Goal: Information Seeking & Learning: Learn about a topic

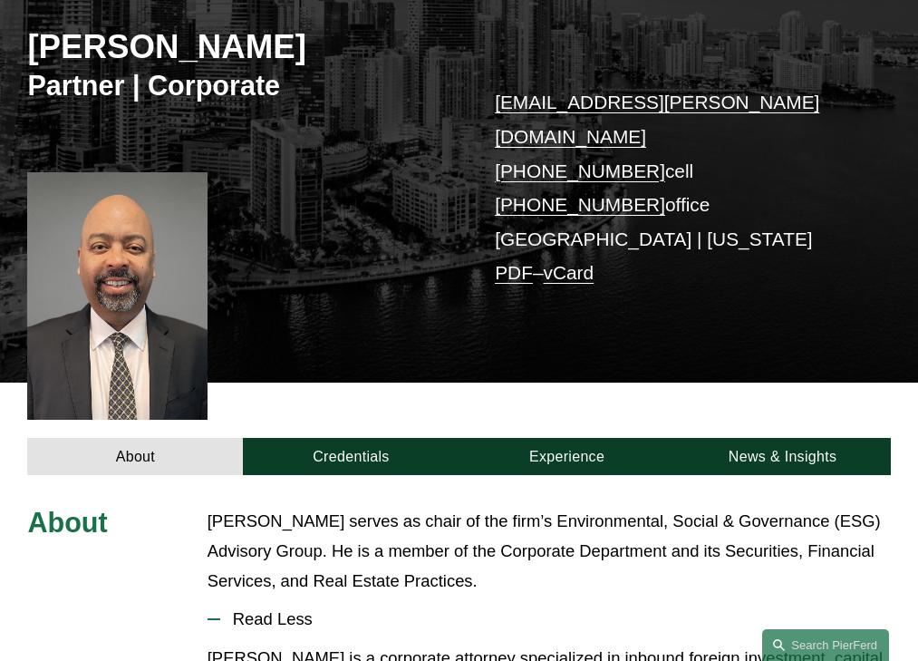
scroll to position [492, 0]
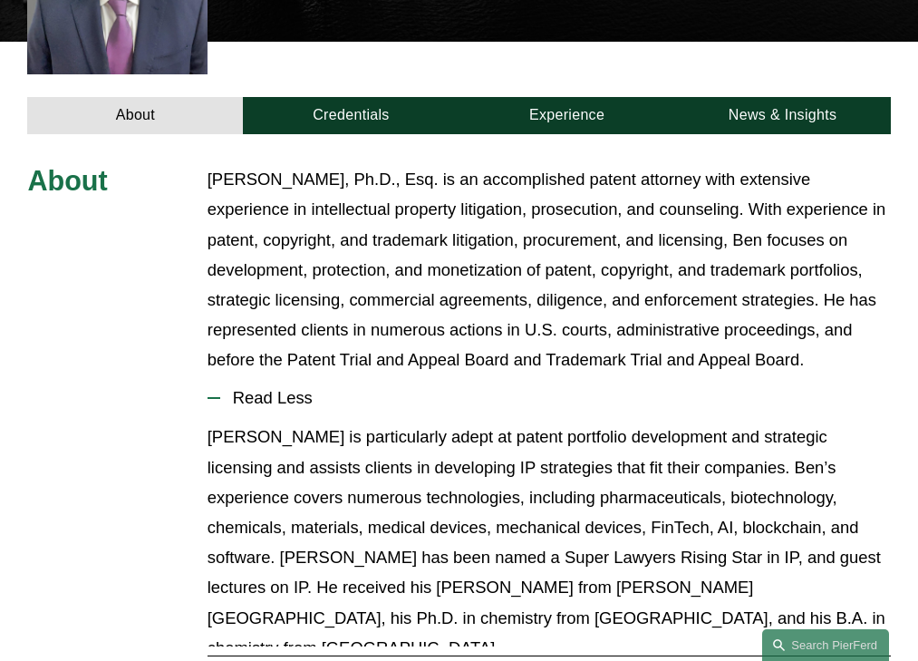
scroll to position [613, 0]
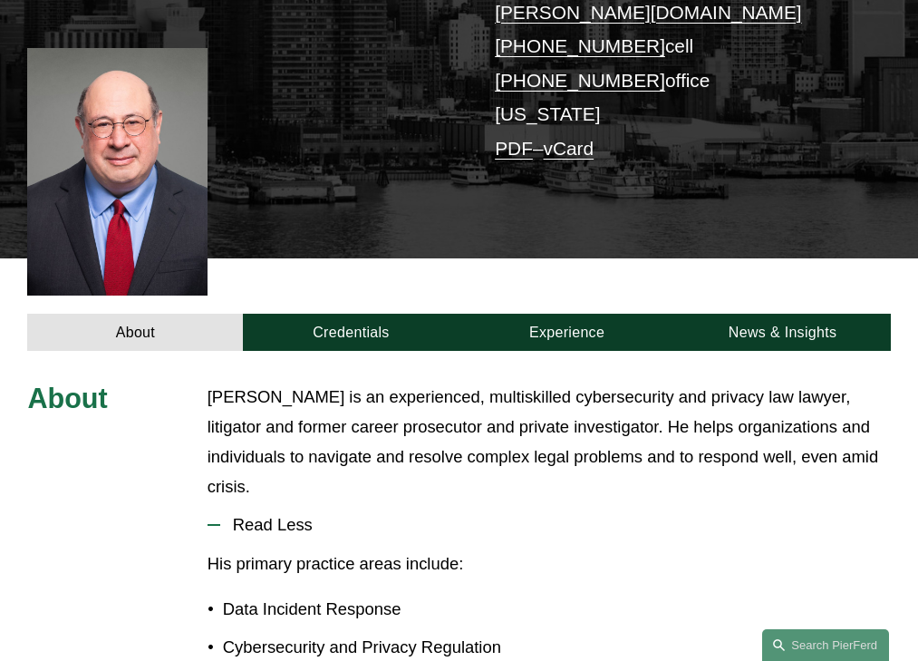
scroll to position [492, 0]
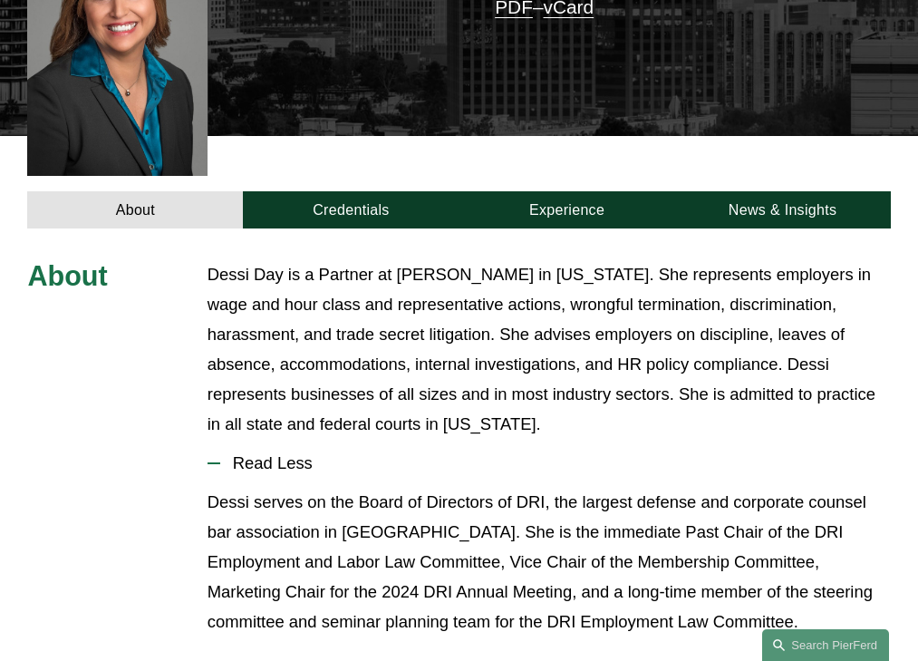
scroll to position [605, 0]
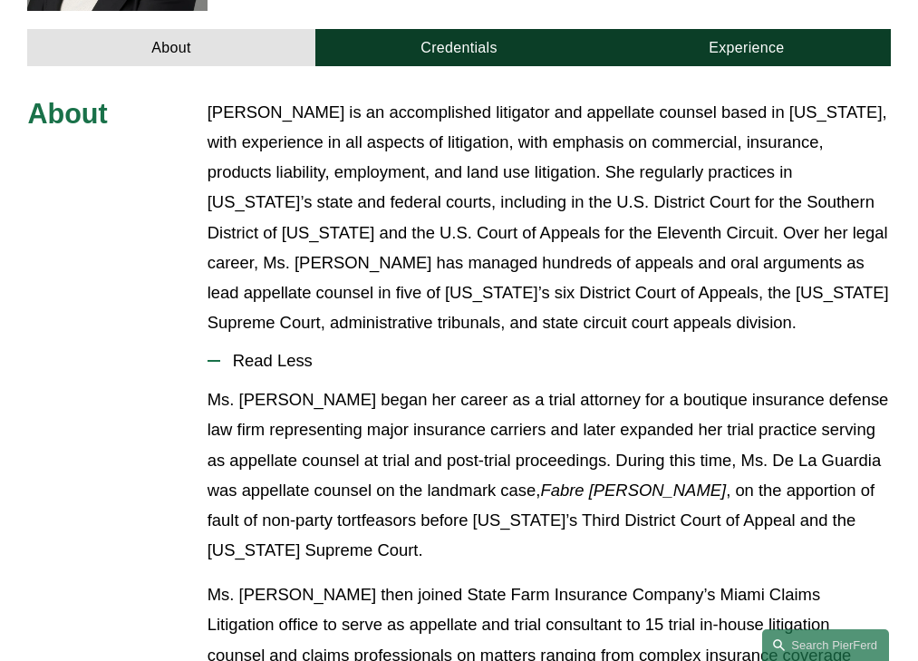
scroll to position [643, 0]
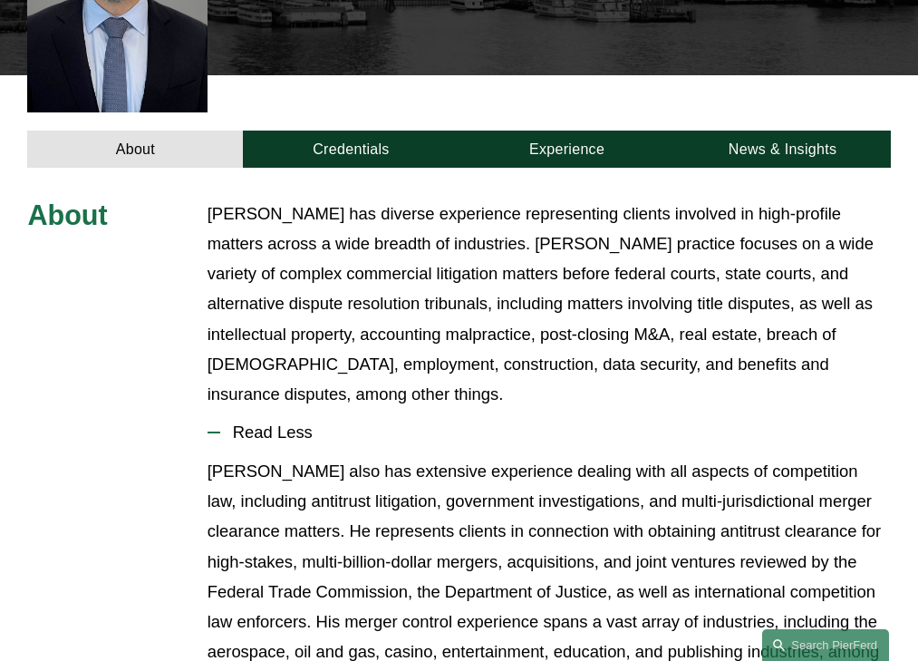
scroll to position [613, 0]
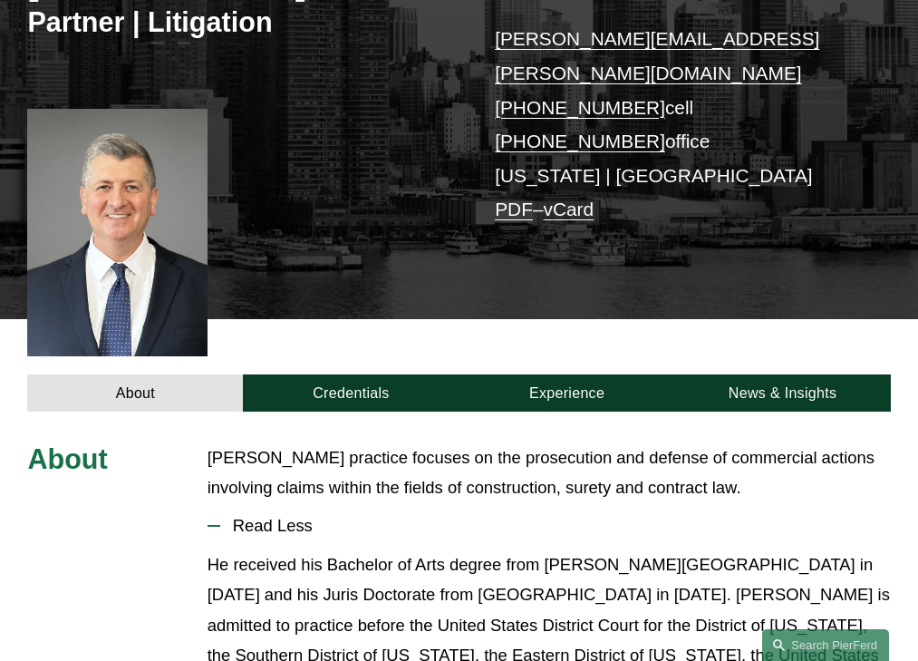
scroll to position [462, 0]
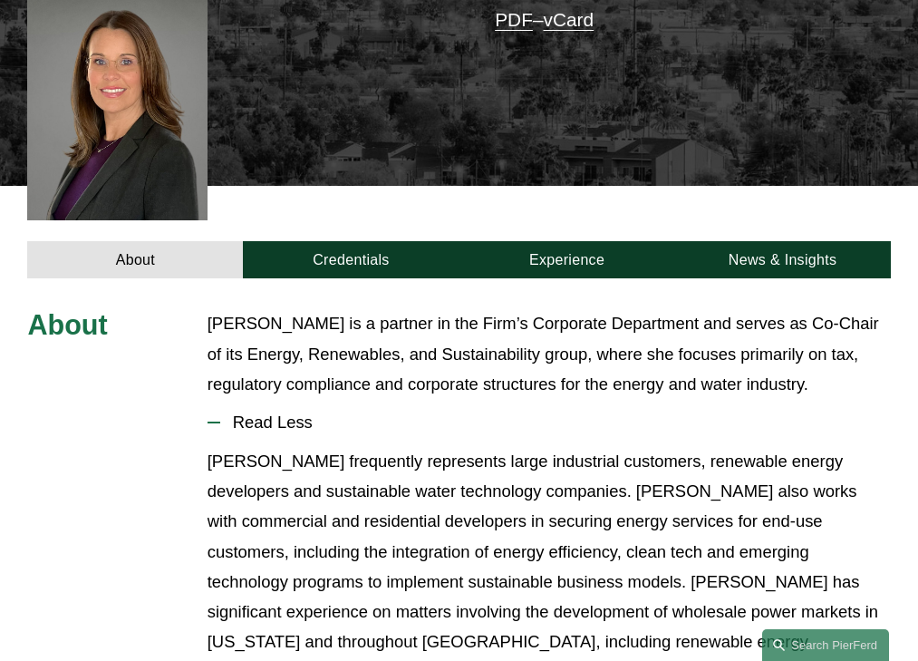
scroll to position [550, 0]
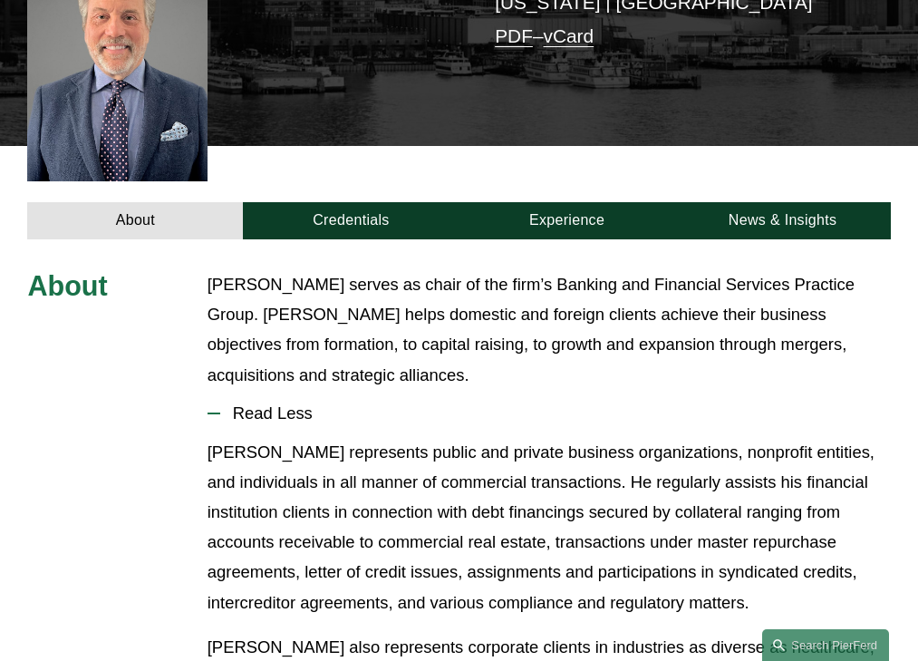
scroll to position [573, 0]
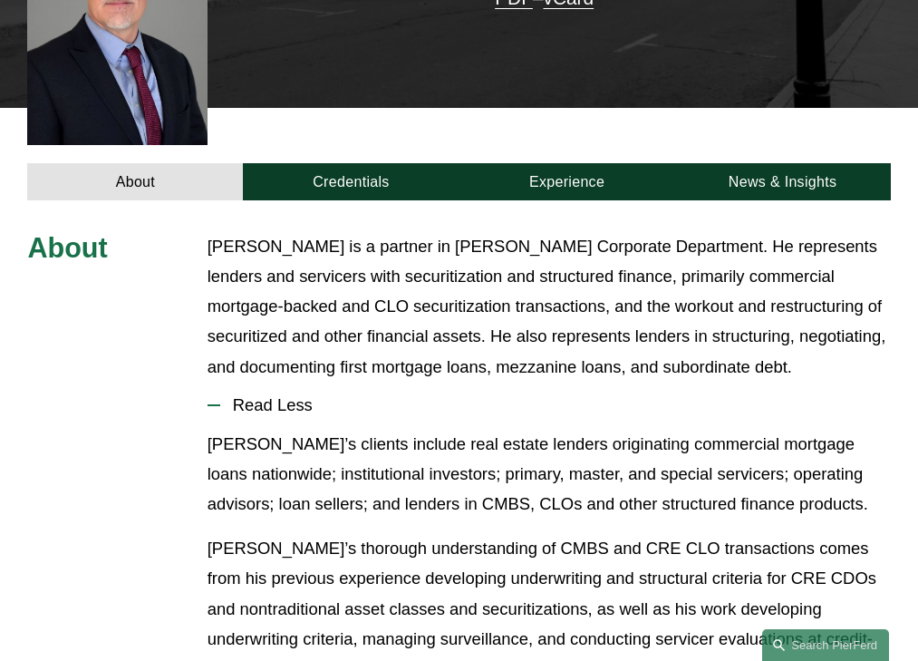
scroll to position [552, 0]
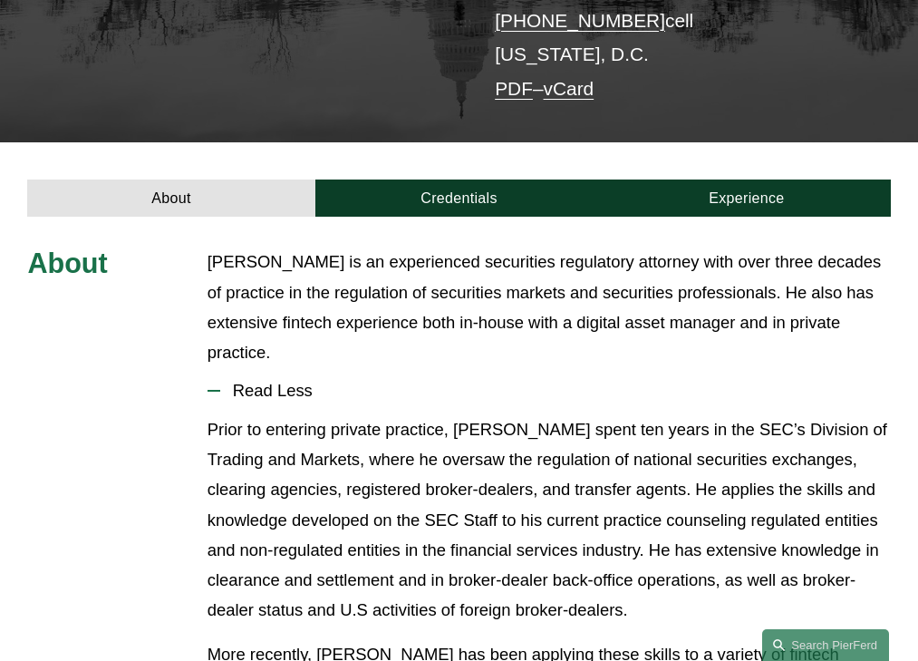
scroll to position [382, 0]
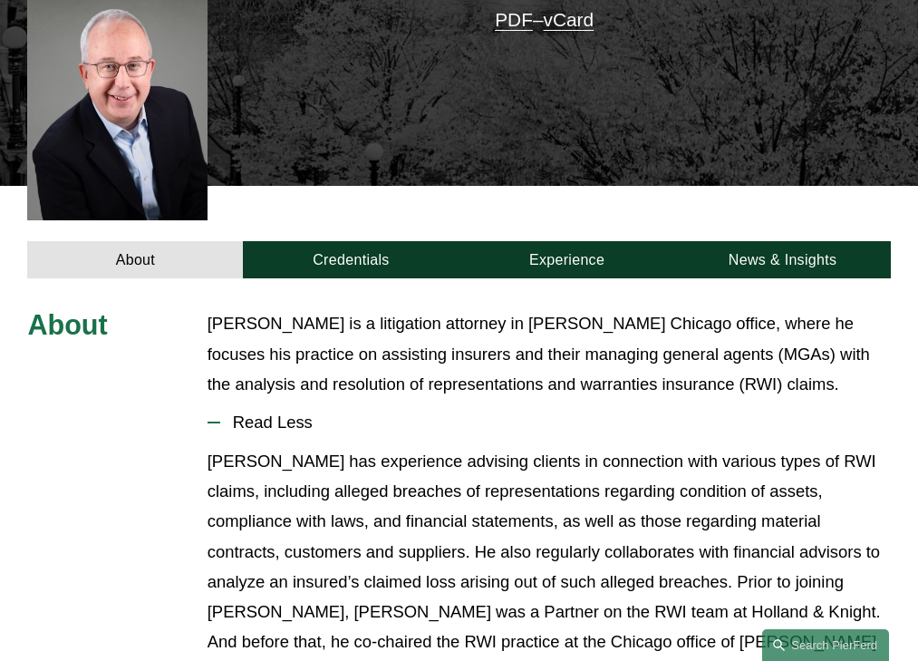
scroll to position [550, 0]
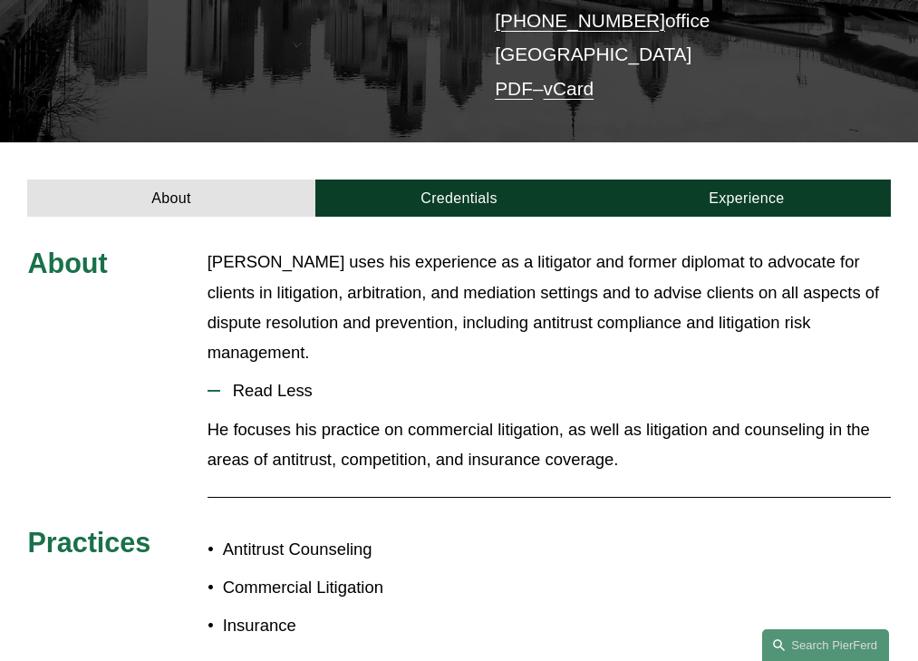
scroll to position [382, 0]
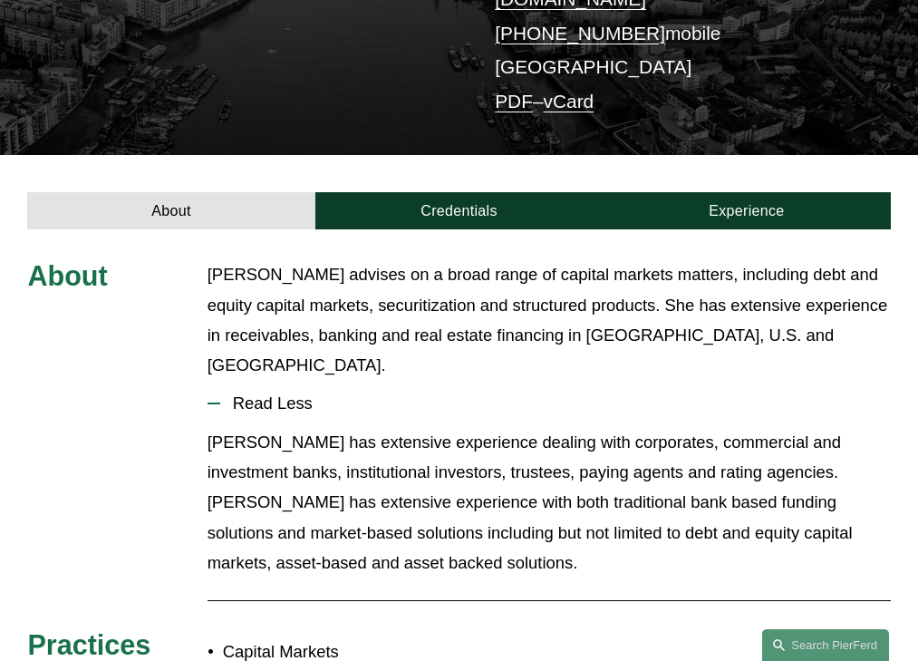
scroll to position [382, 0]
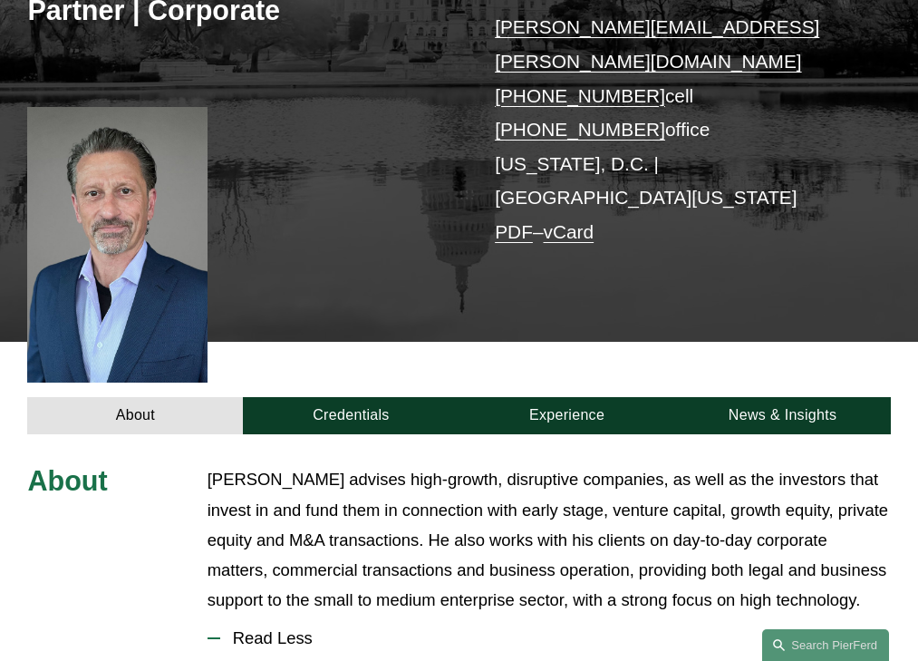
scroll to position [552, 0]
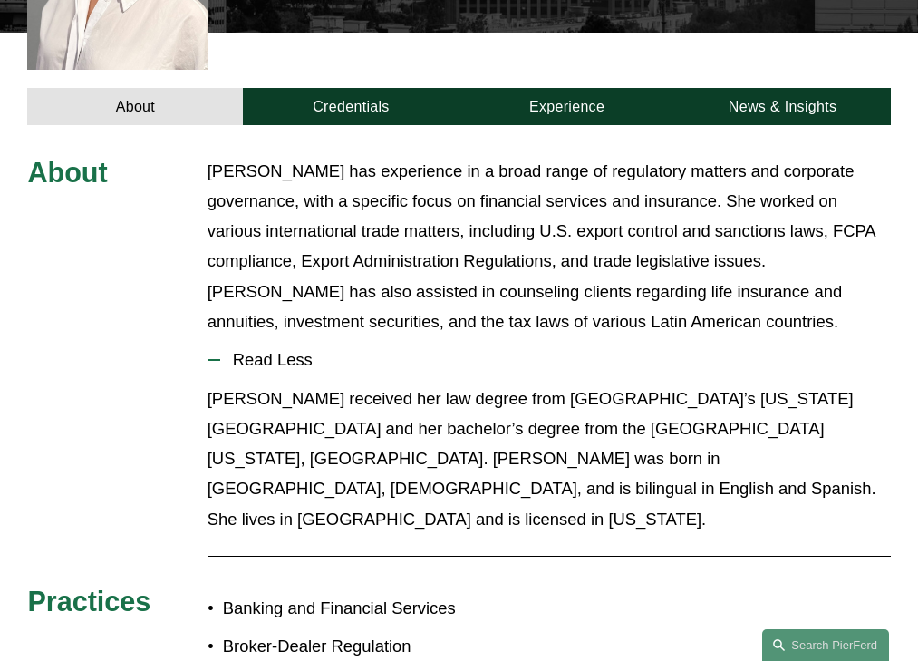
scroll to position [583, 0]
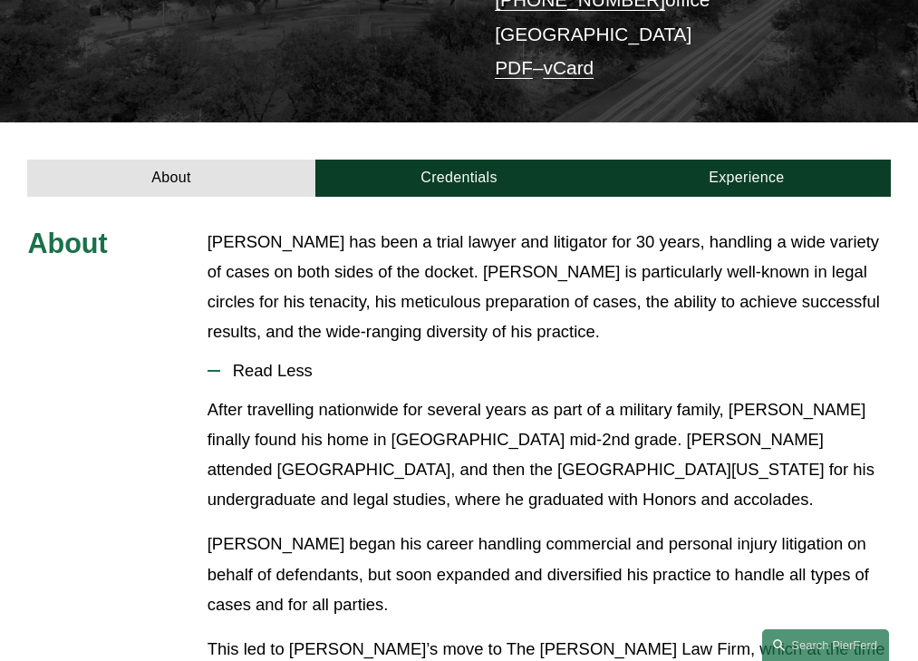
scroll to position [447, 0]
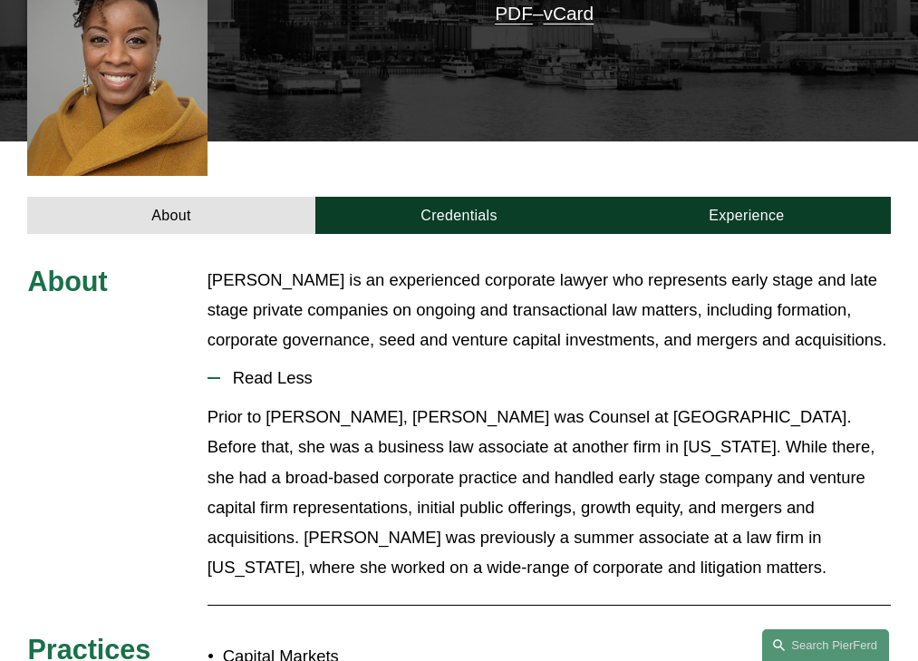
scroll to position [477, 0]
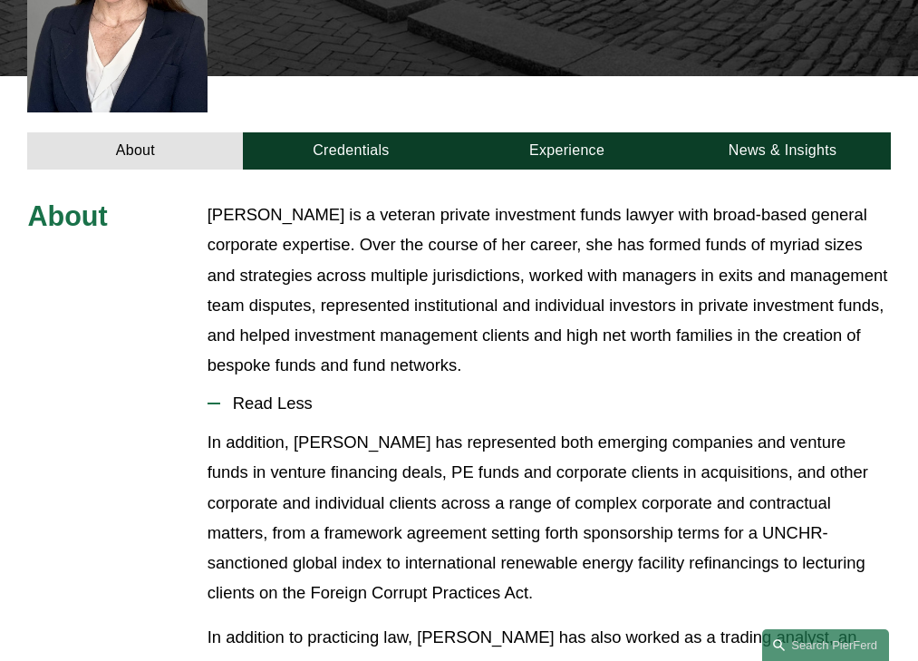
scroll to position [620, 0]
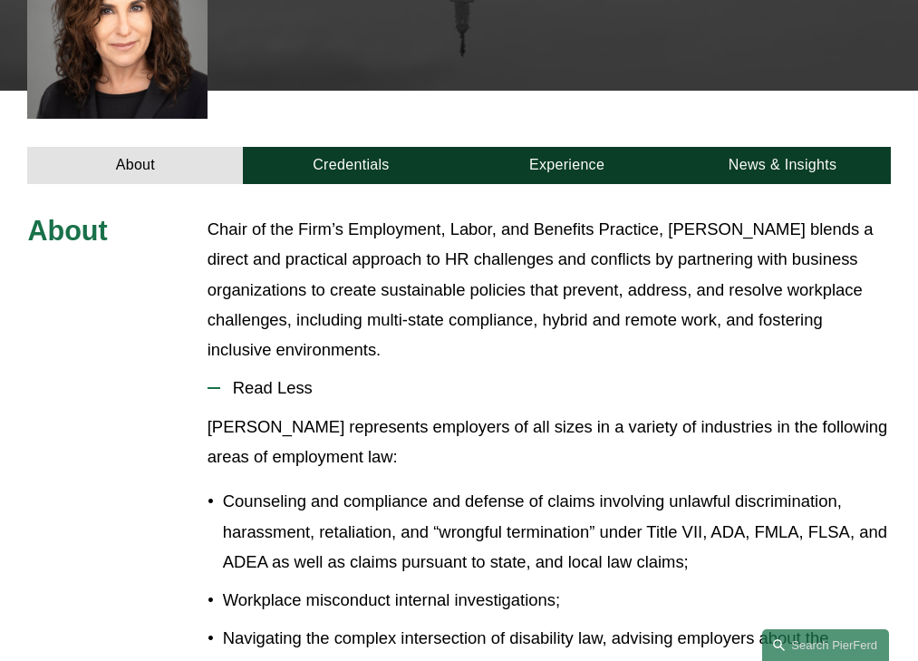
scroll to position [670, 0]
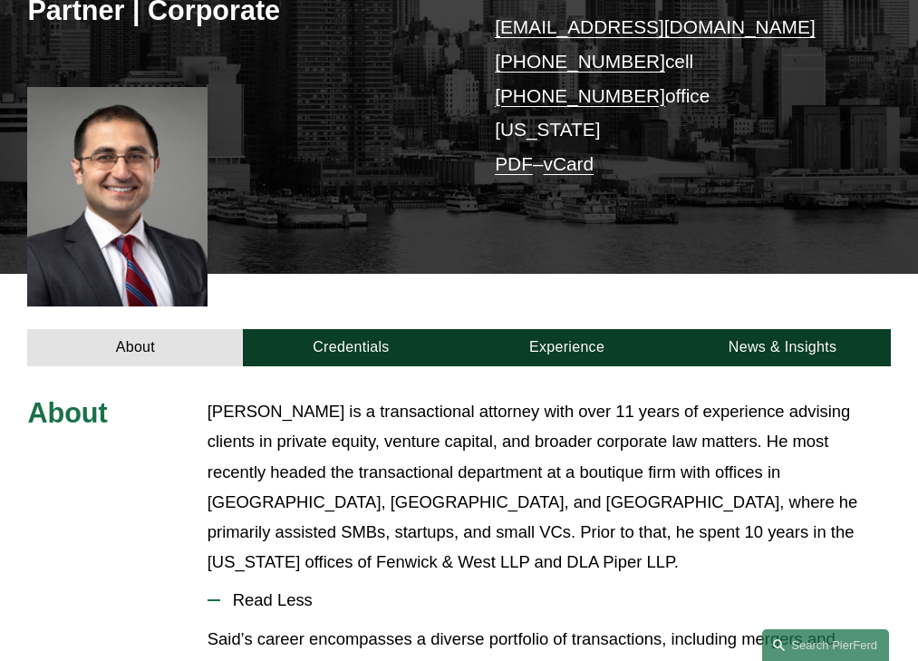
scroll to position [552, 0]
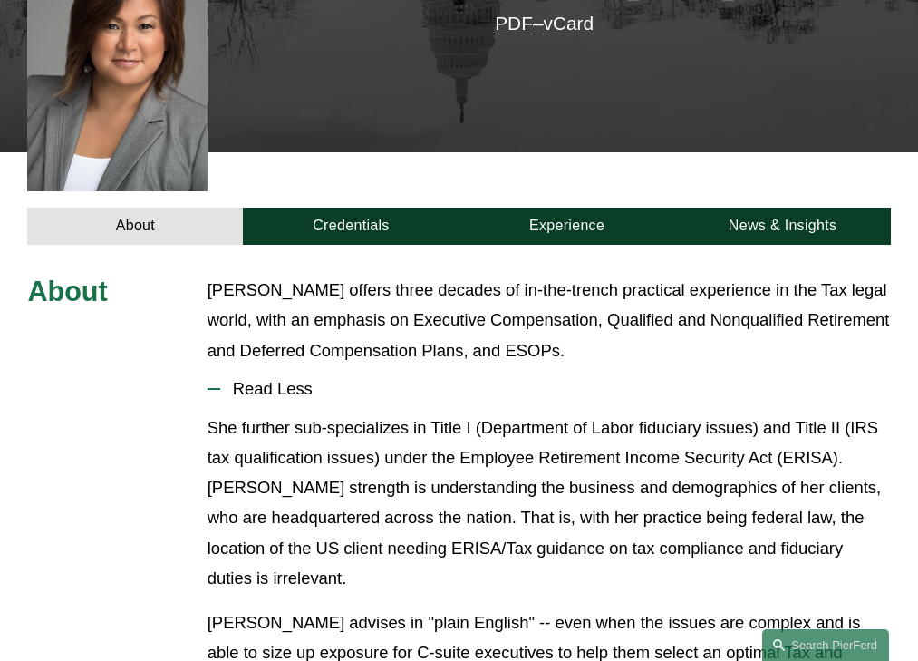
scroll to position [511, 0]
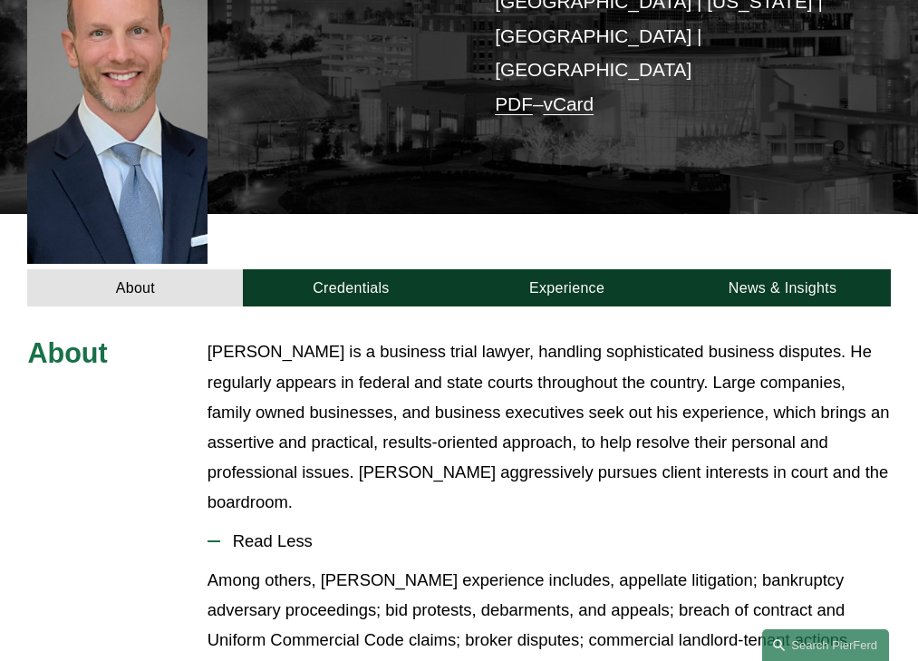
scroll to position [586, 0]
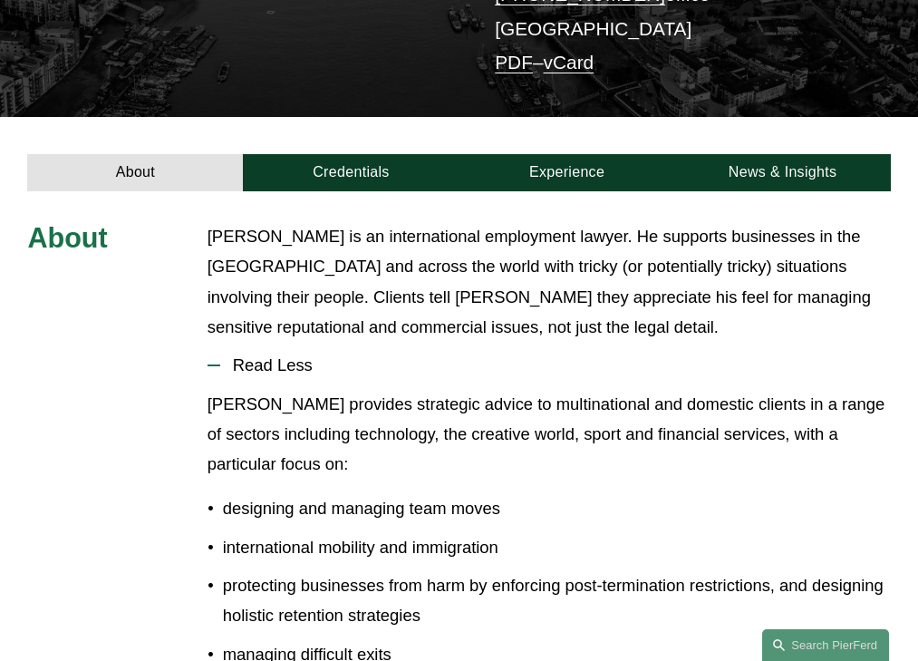
scroll to position [417, 0]
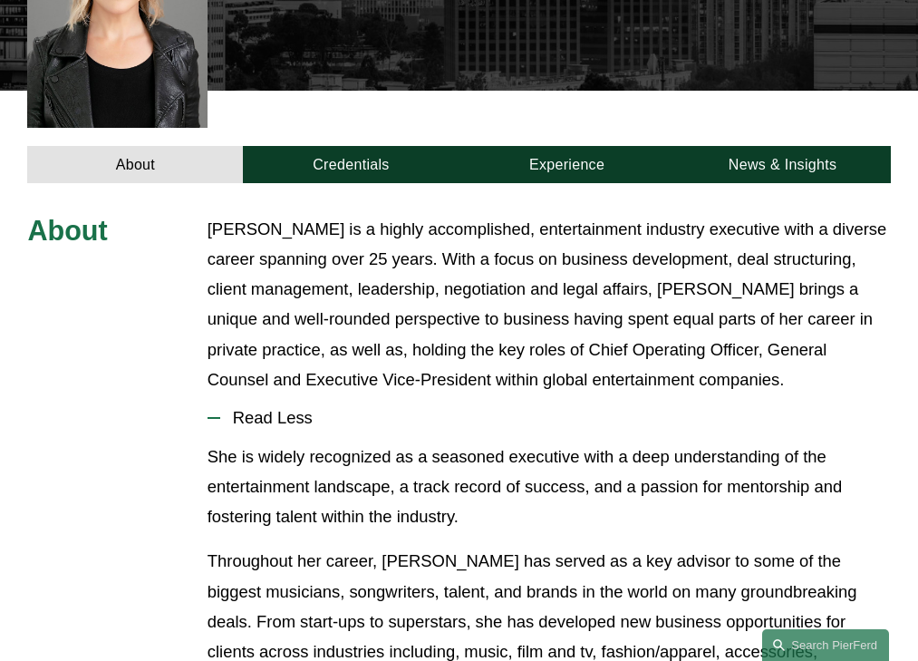
scroll to position [583, 0]
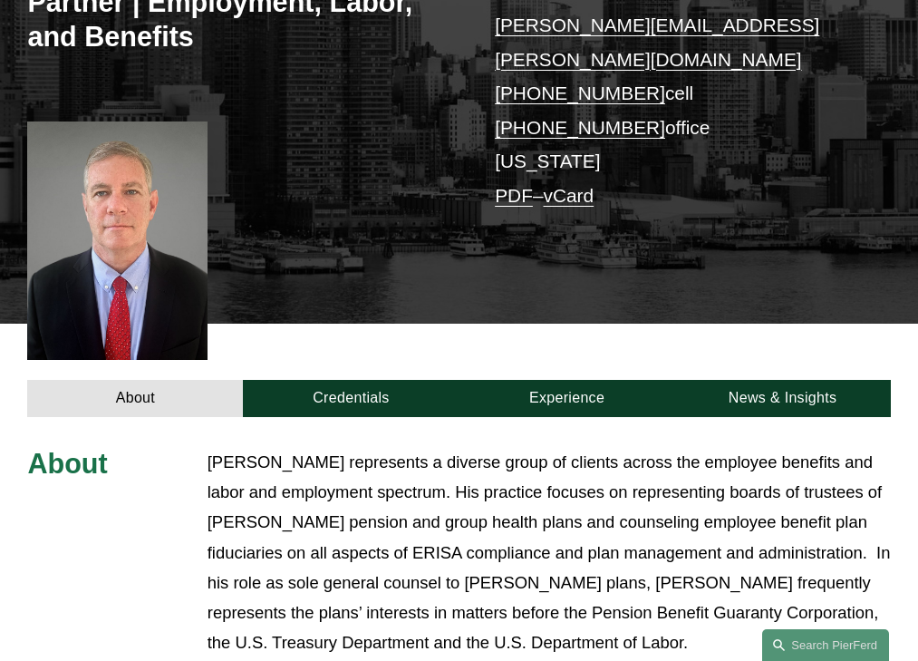
scroll to position [635, 0]
